Goal: Task Accomplishment & Management: Manage account settings

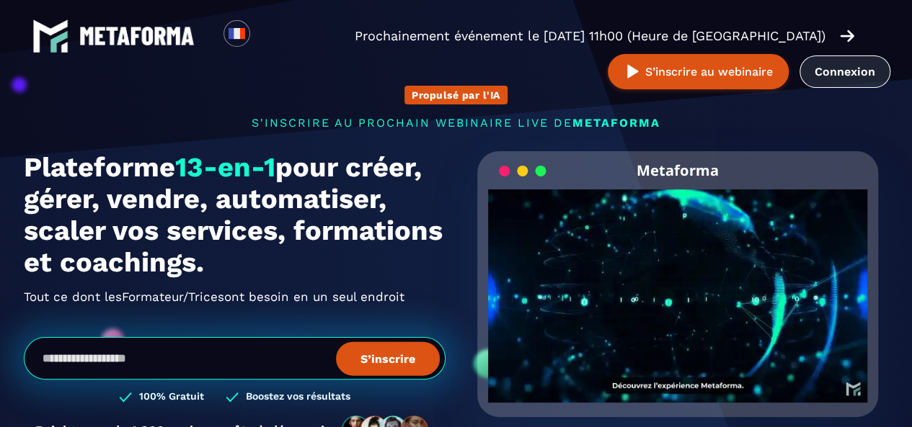
click at [845, 70] on link "Connexion" at bounding box center [844, 71] width 91 height 32
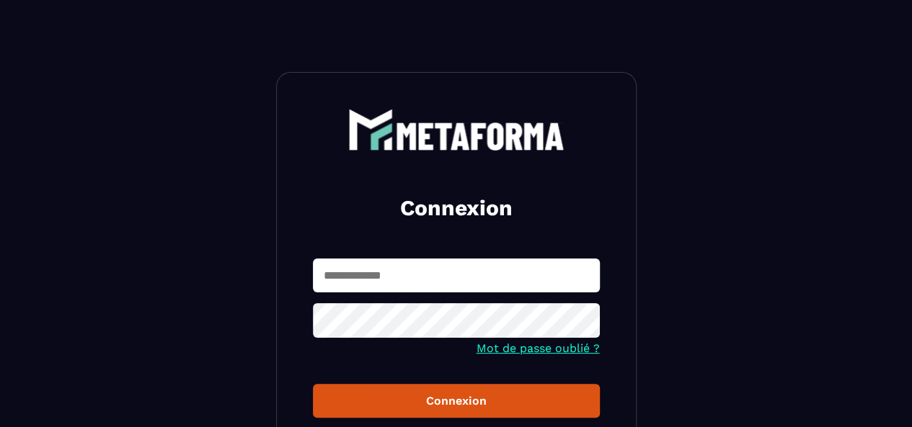
click at [372, 276] on input "text" at bounding box center [456, 276] width 287 height 34
type input "**********"
click at [425, 404] on div "Connexion" at bounding box center [456, 401] width 264 height 14
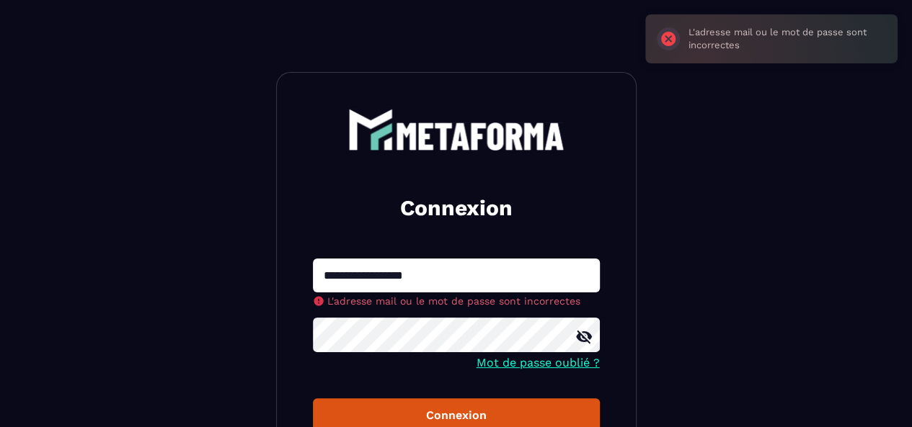
drag, startPoint x: 466, startPoint y: 271, endPoint x: 293, endPoint y: 269, distance: 172.3
click at [293, 269] on div "**********" at bounding box center [456, 332] width 360 height 520
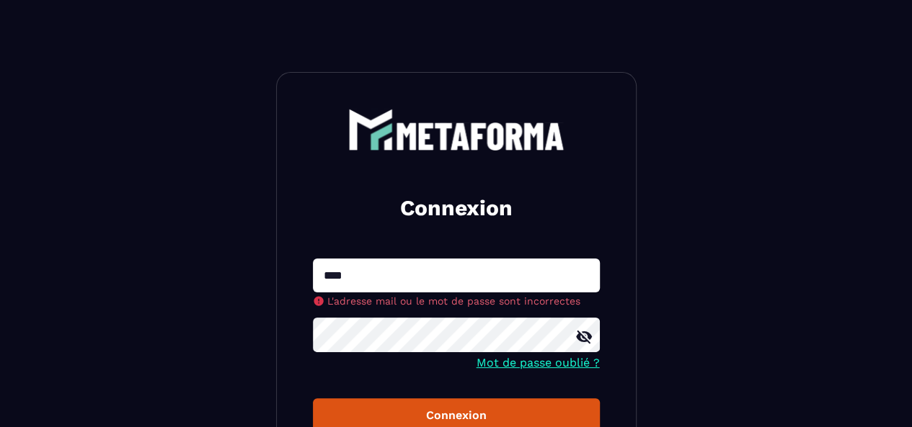
type input "**********"
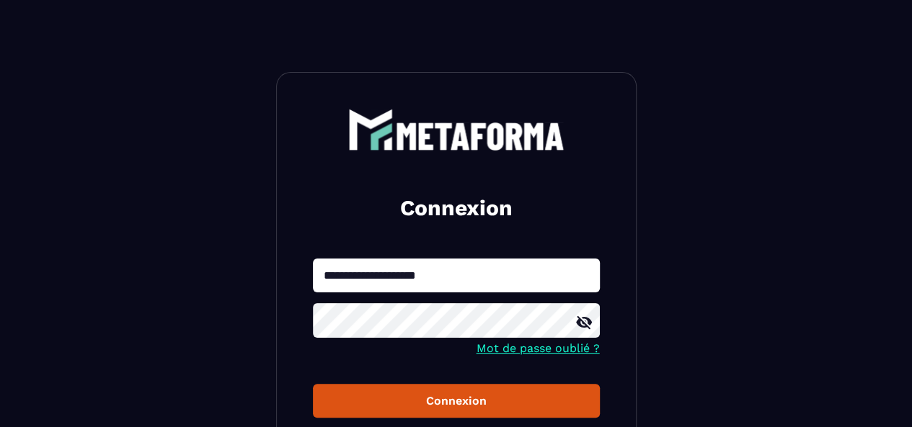
click at [422, 407] on div "Connexion" at bounding box center [456, 401] width 264 height 14
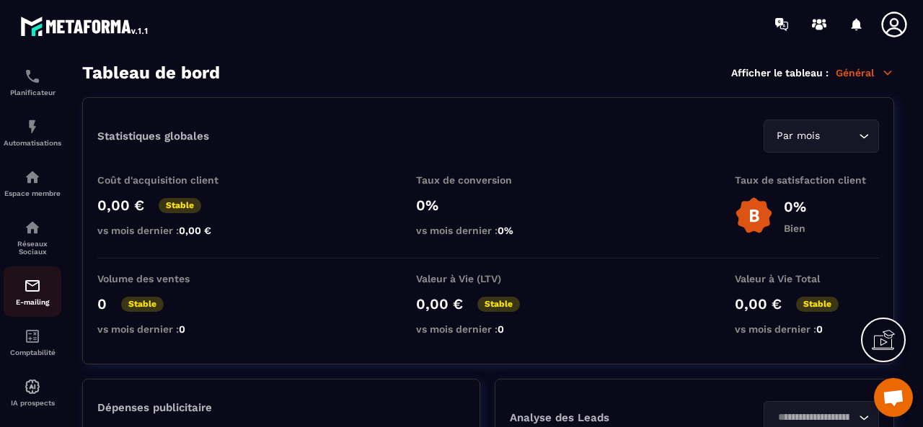
scroll to position [238, 0]
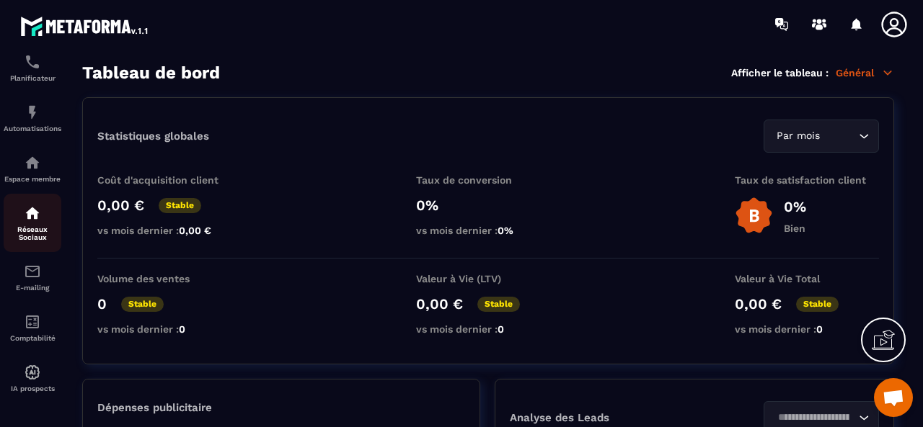
click at [38, 232] on p "Réseaux Sociaux" at bounding box center [33, 234] width 58 height 16
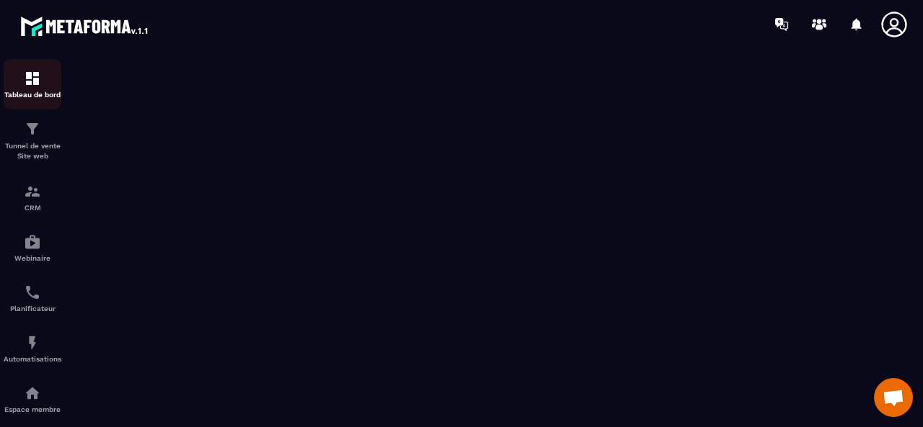
click at [32, 92] on p "Tableau de bord" at bounding box center [33, 95] width 58 height 8
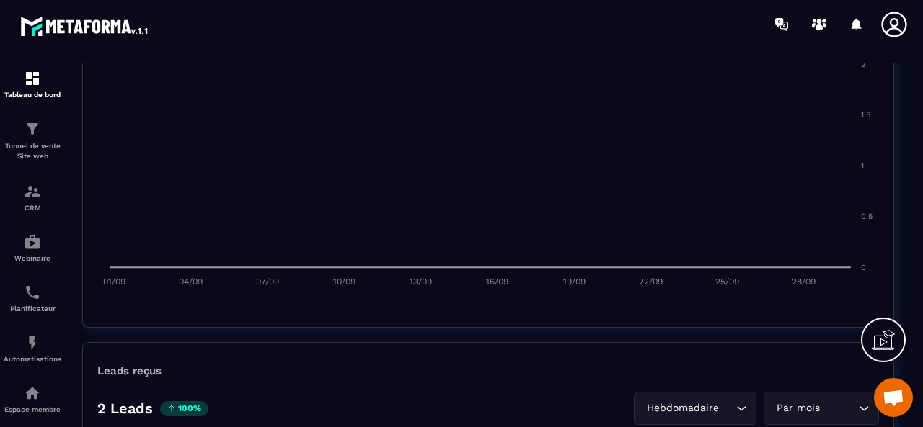
scroll to position [793, 0]
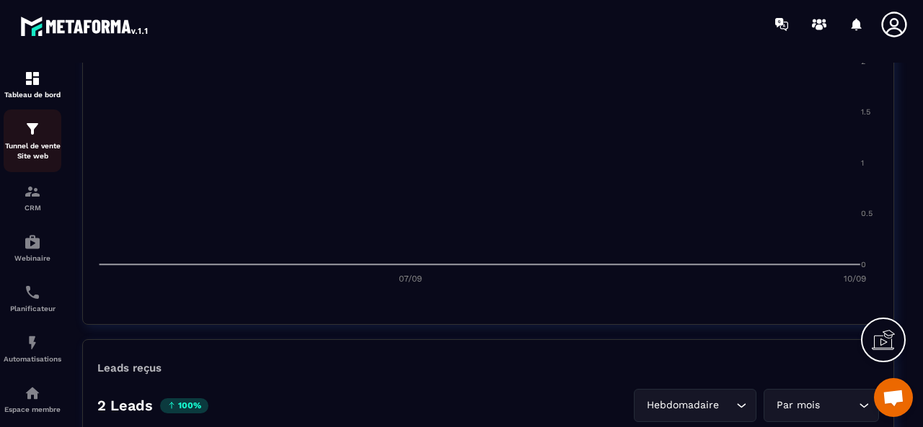
click at [35, 144] on p "Tunnel de vente Site web" at bounding box center [33, 151] width 58 height 20
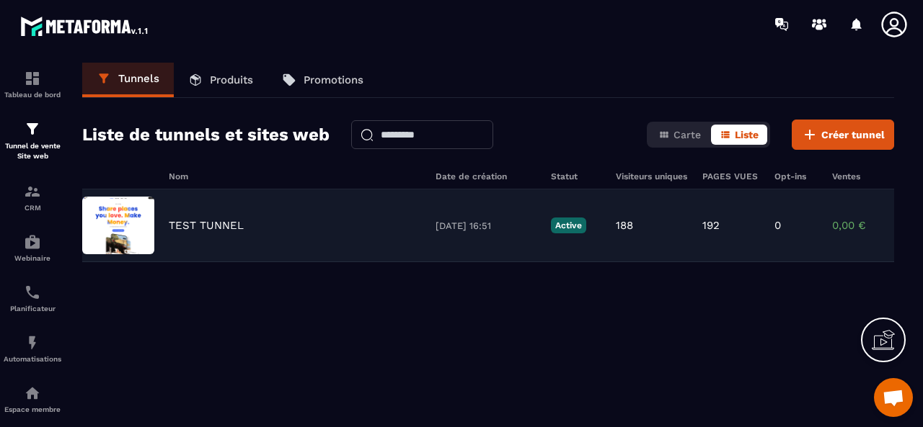
click at [205, 223] on p "TEST TUNNEL" at bounding box center [206, 225] width 75 height 13
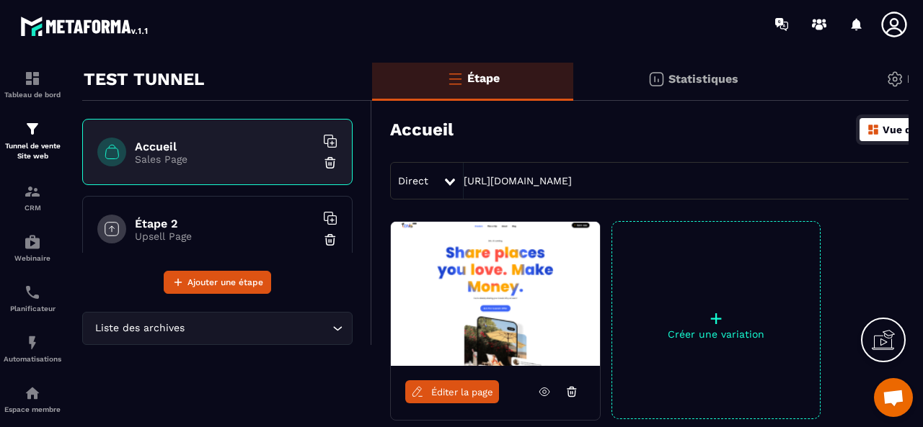
scroll to position [4, 0]
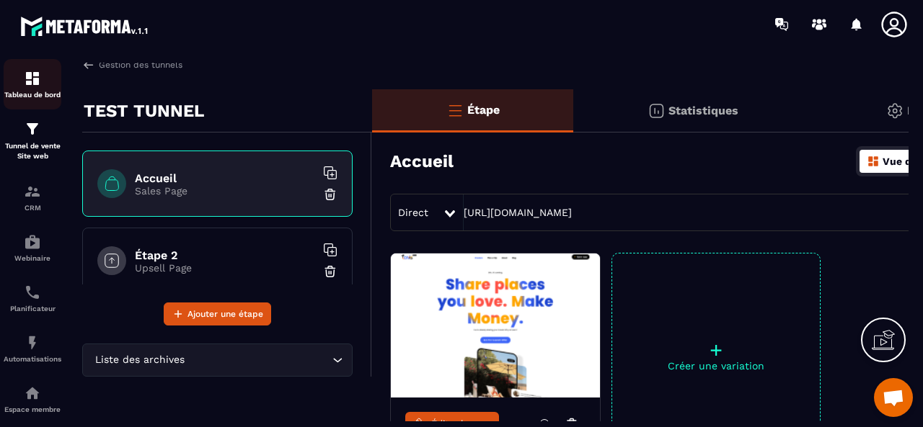
click at [35, 84] on img at bounding box center [32, 78] width 17 height 17
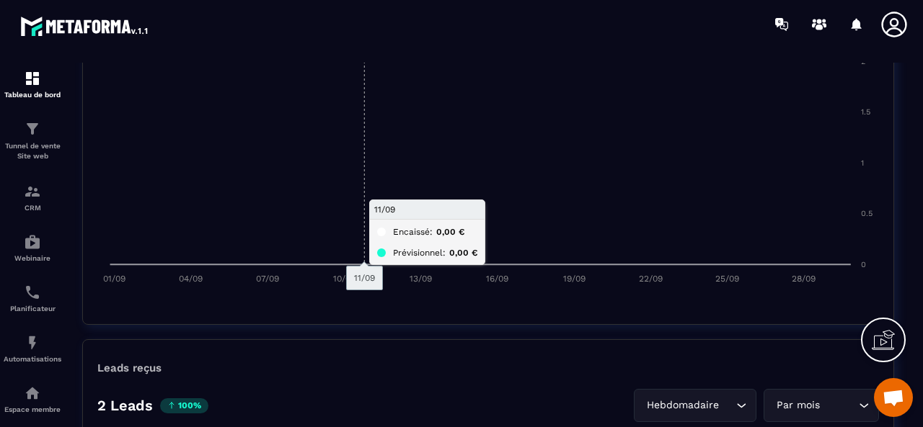
scroll to position [288, 0]
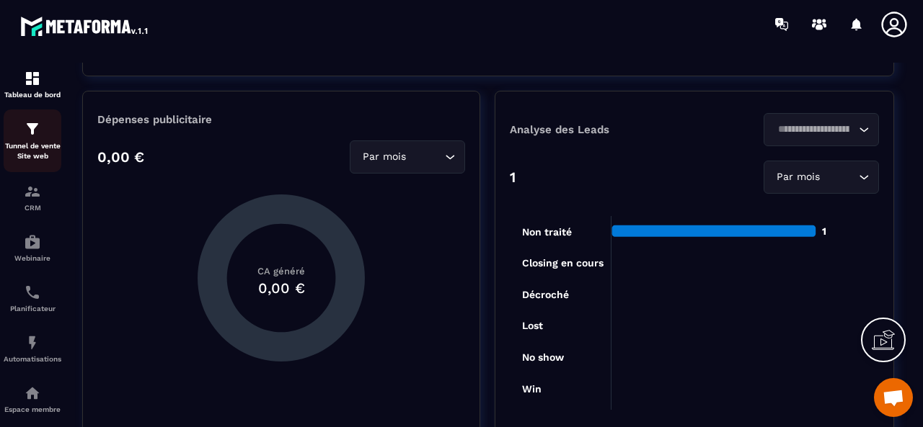
click at [29, 132] on img at bounding box center [32, 128] width 17 height 17
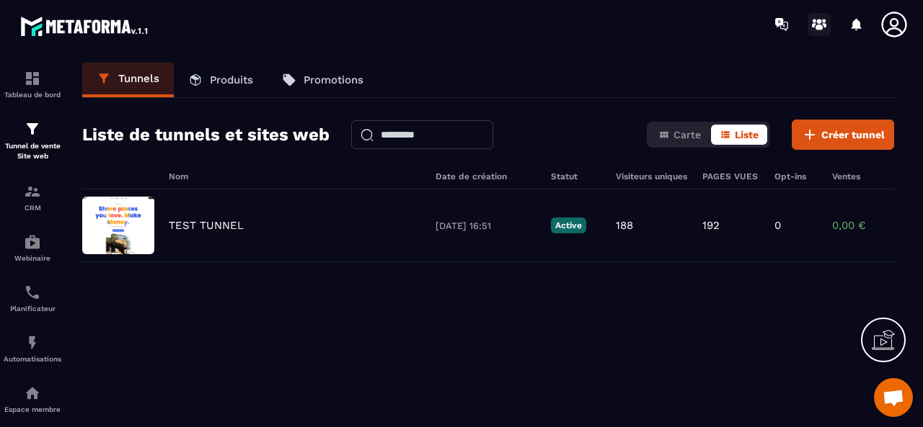
click at [819, 26] on icon at bounding box center [818, 28] width 7 height 6
